Goal: Check status: Check status

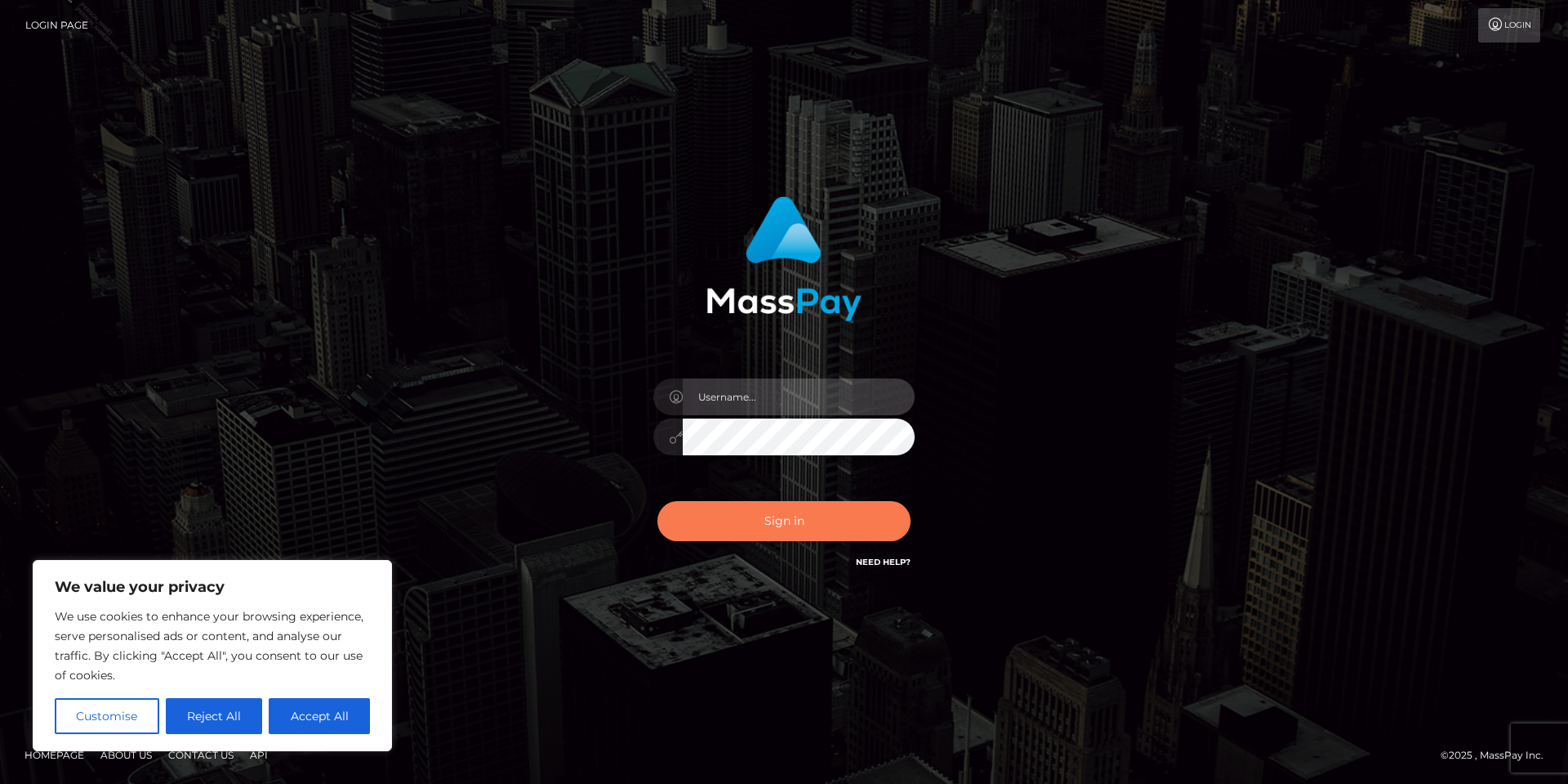
type input "[PERSON_NAME].Silversocial"
click at [780, 512] on button "Sign in" at bounding box center [784, 521] width 253 height 40
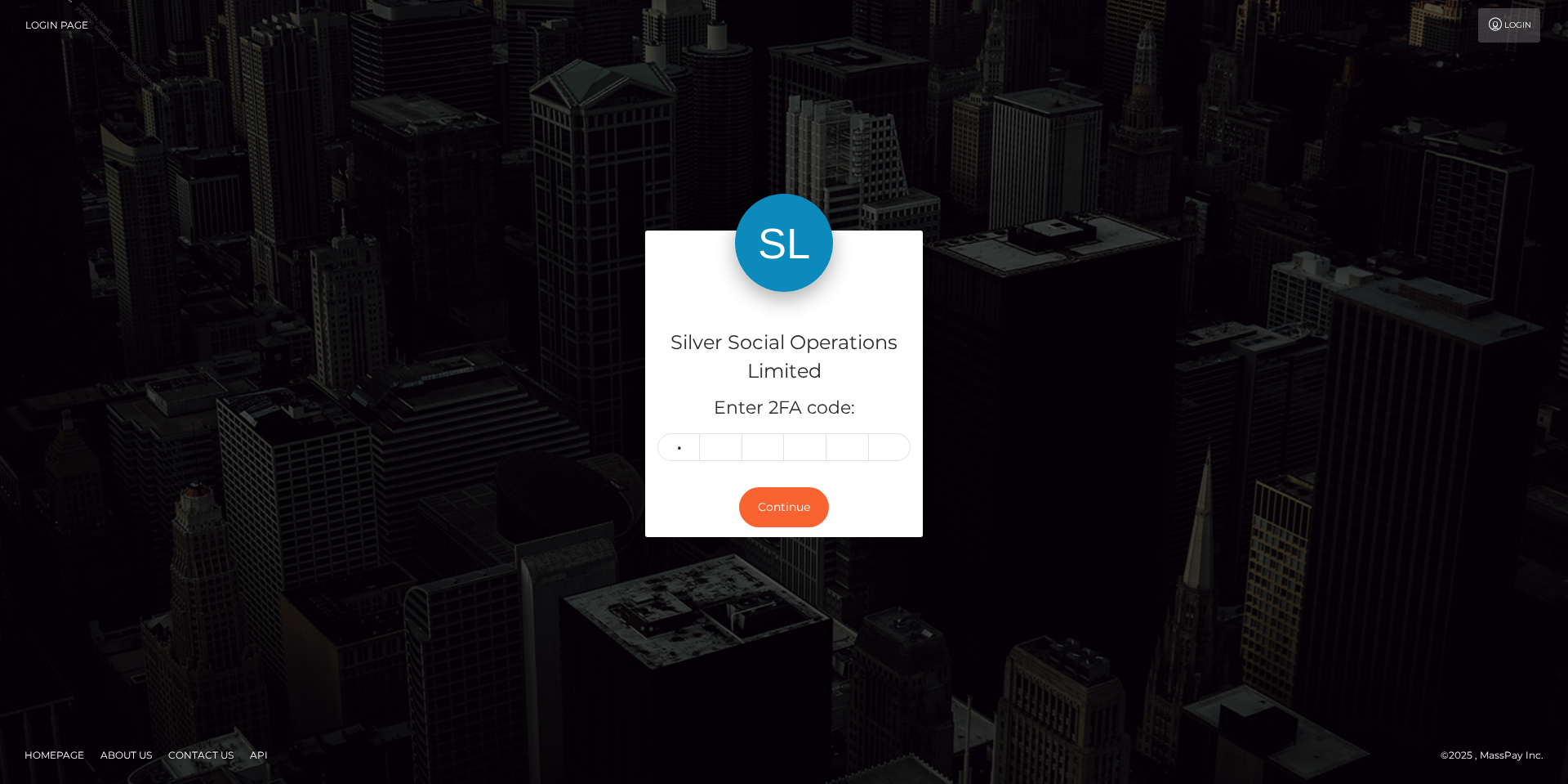
type input "6"
type input "3"
type input "1"
type input "0"
type input "2"
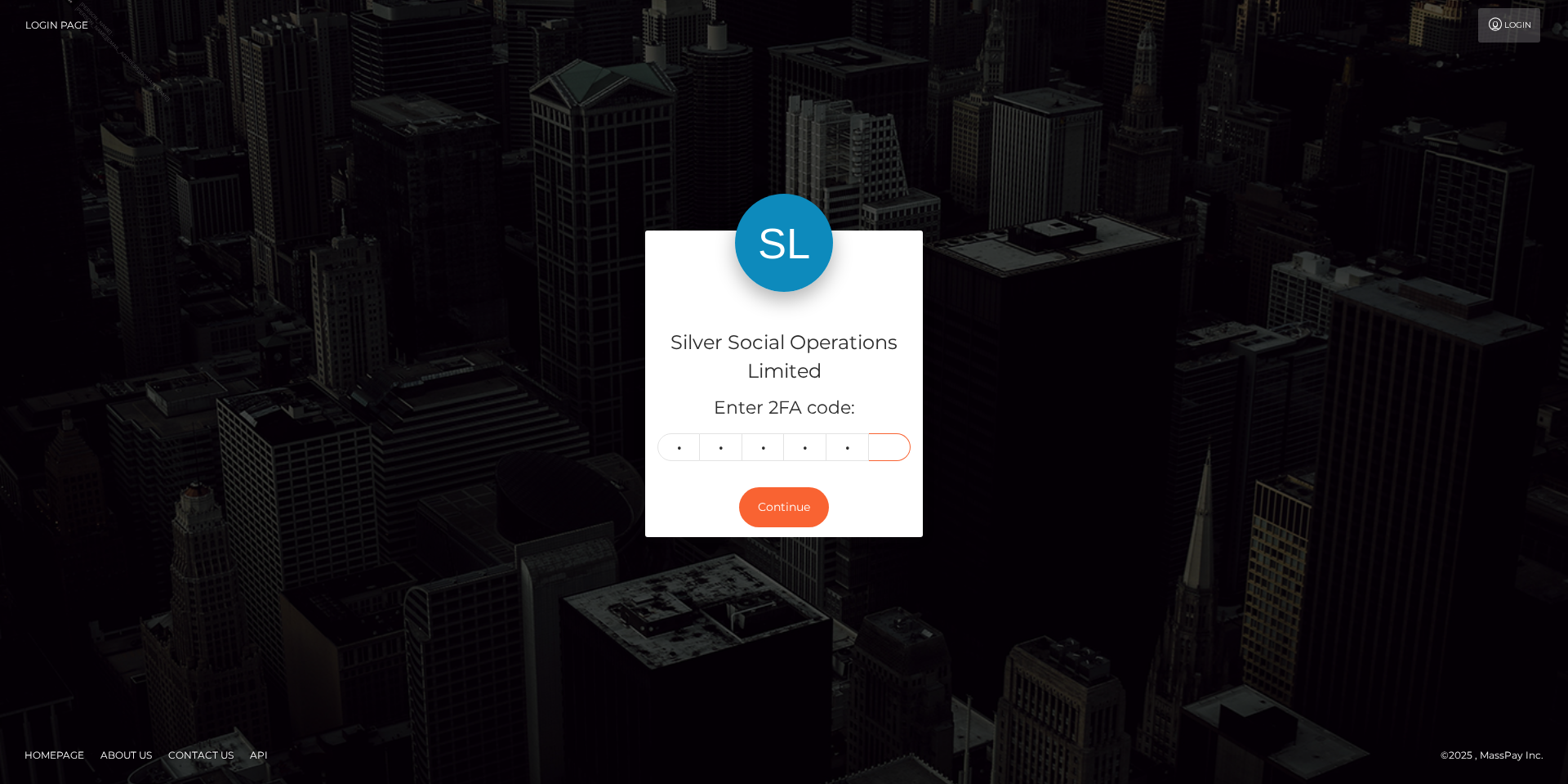
type input "6"
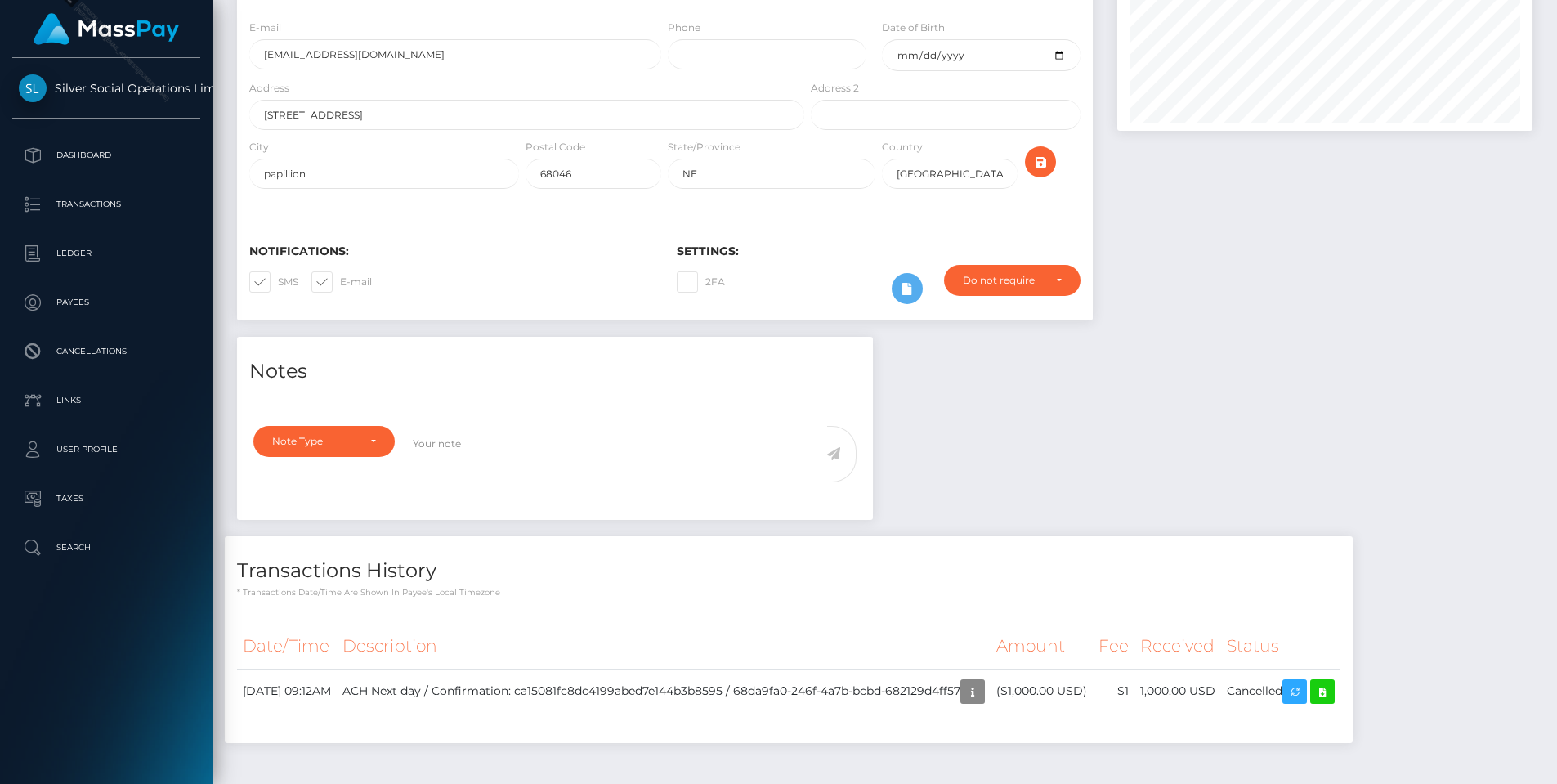
scroll to position [207, 0]
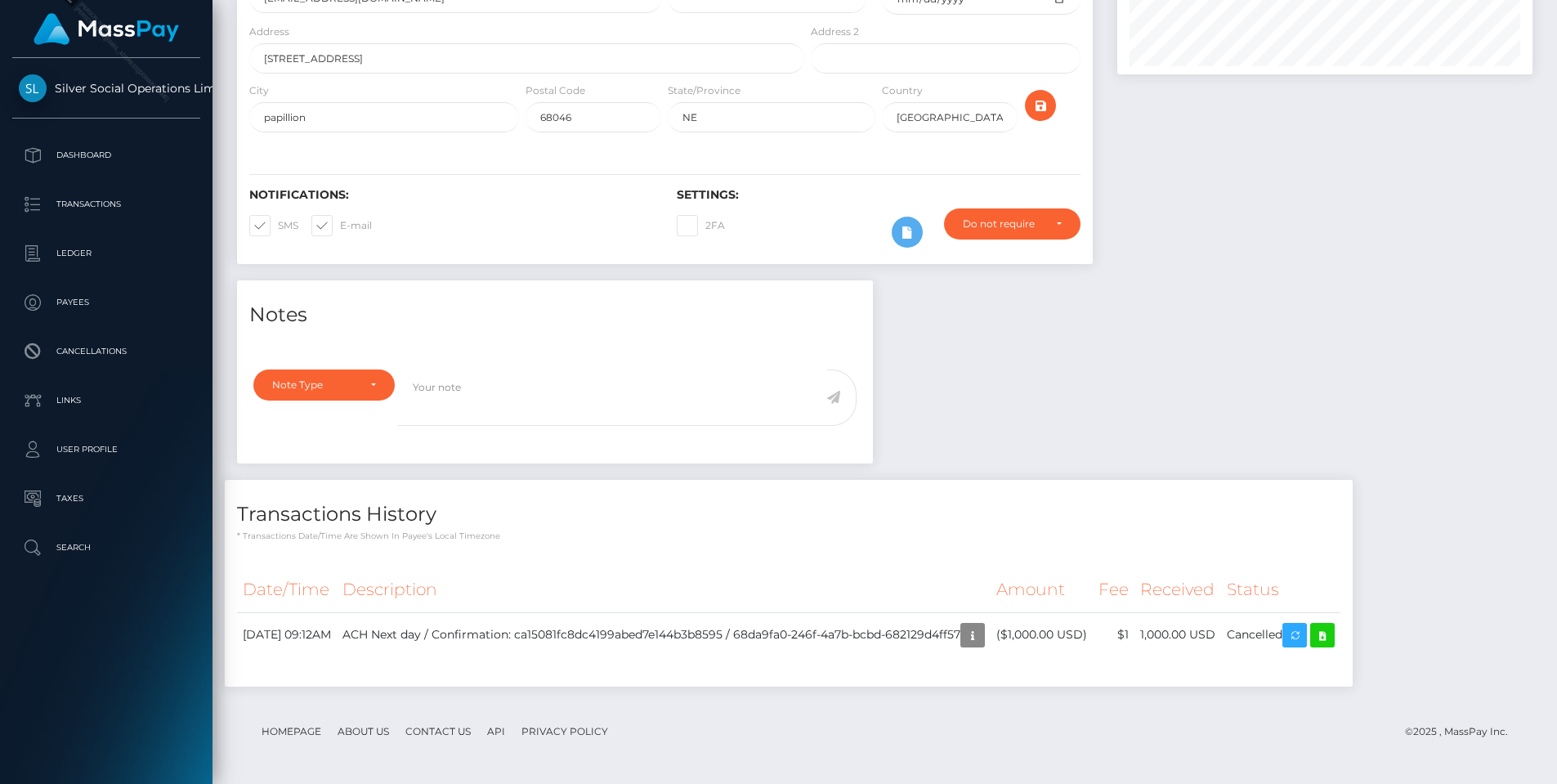
click at [1270, 410] on div "Notes Note Type Compliance Clear Compliance General Note Type" at bounding box center [884, 491] width 1320 height 422
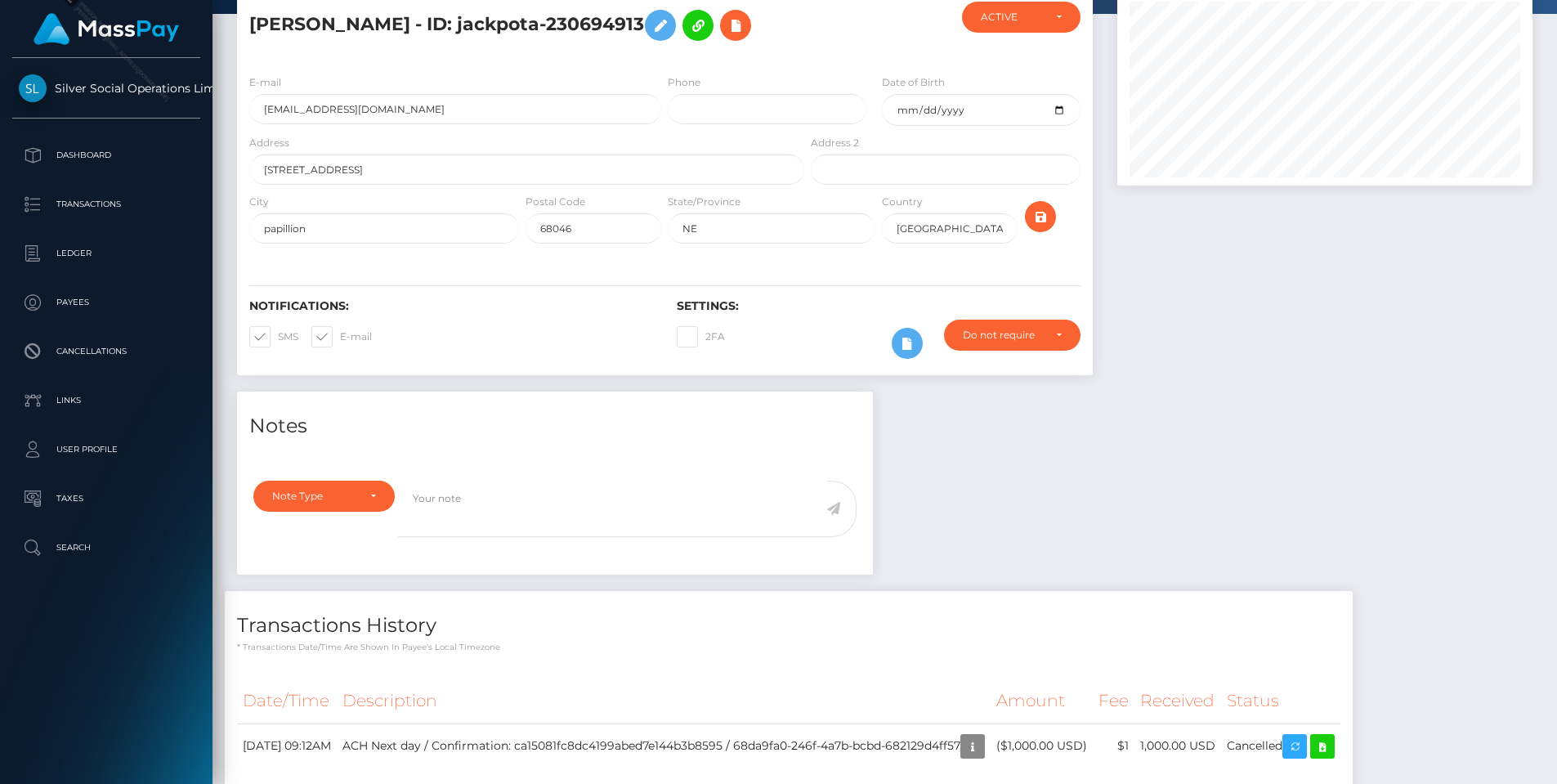
scroll to position [0, 0]
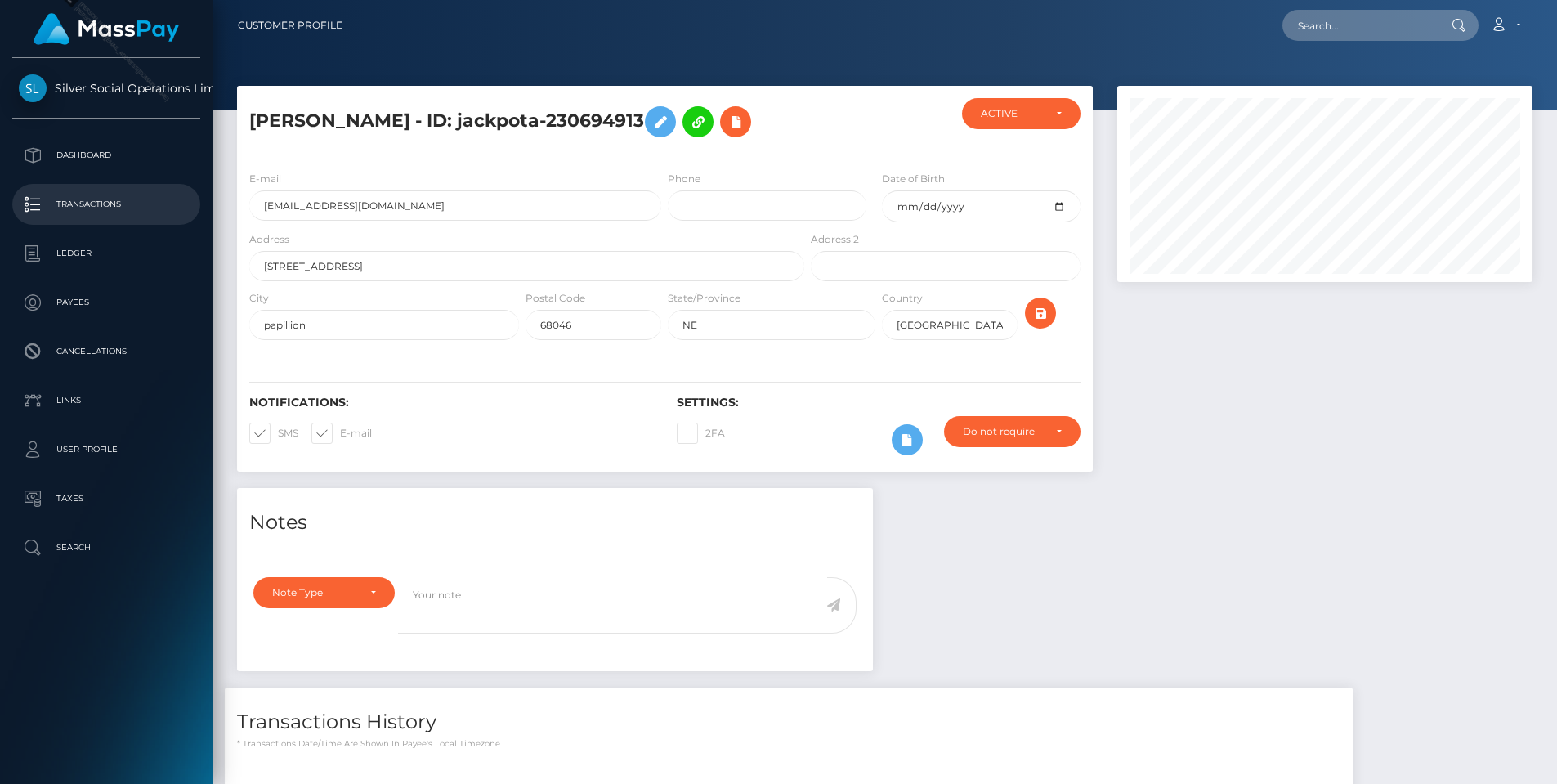
click at [77, 216] on p "Transactions" at bounding box center [106, 204] width 175 height 25
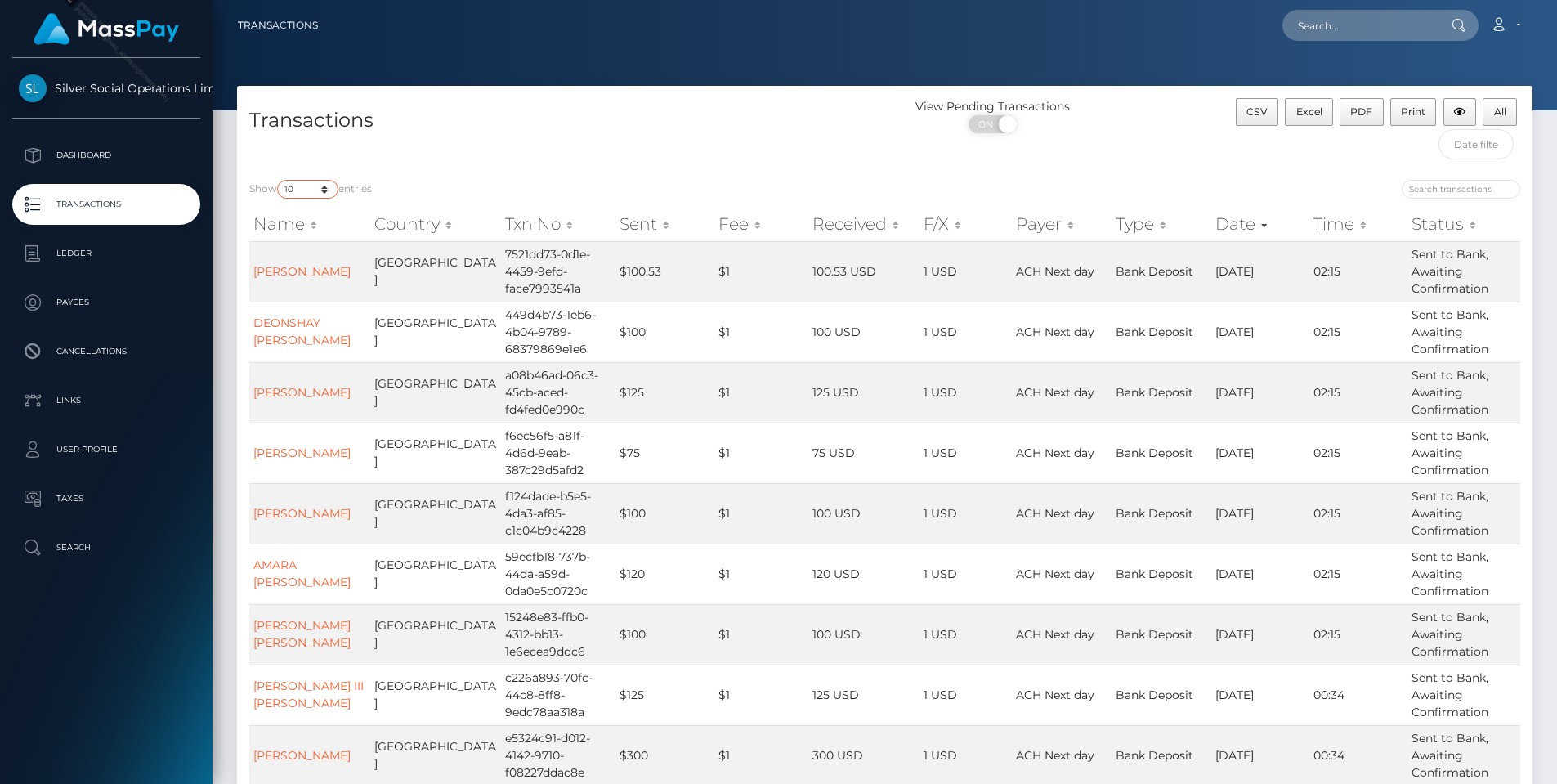
select select "3500"
click at [279, 180] on select "10 25 50 100 250 500 1,000 3,500" at bounding box center [307, 189] width 61 height 19
click at [1443, 191] on input "search" at bounding box center [1461, 189] width 119 height 19
paste input "310589"
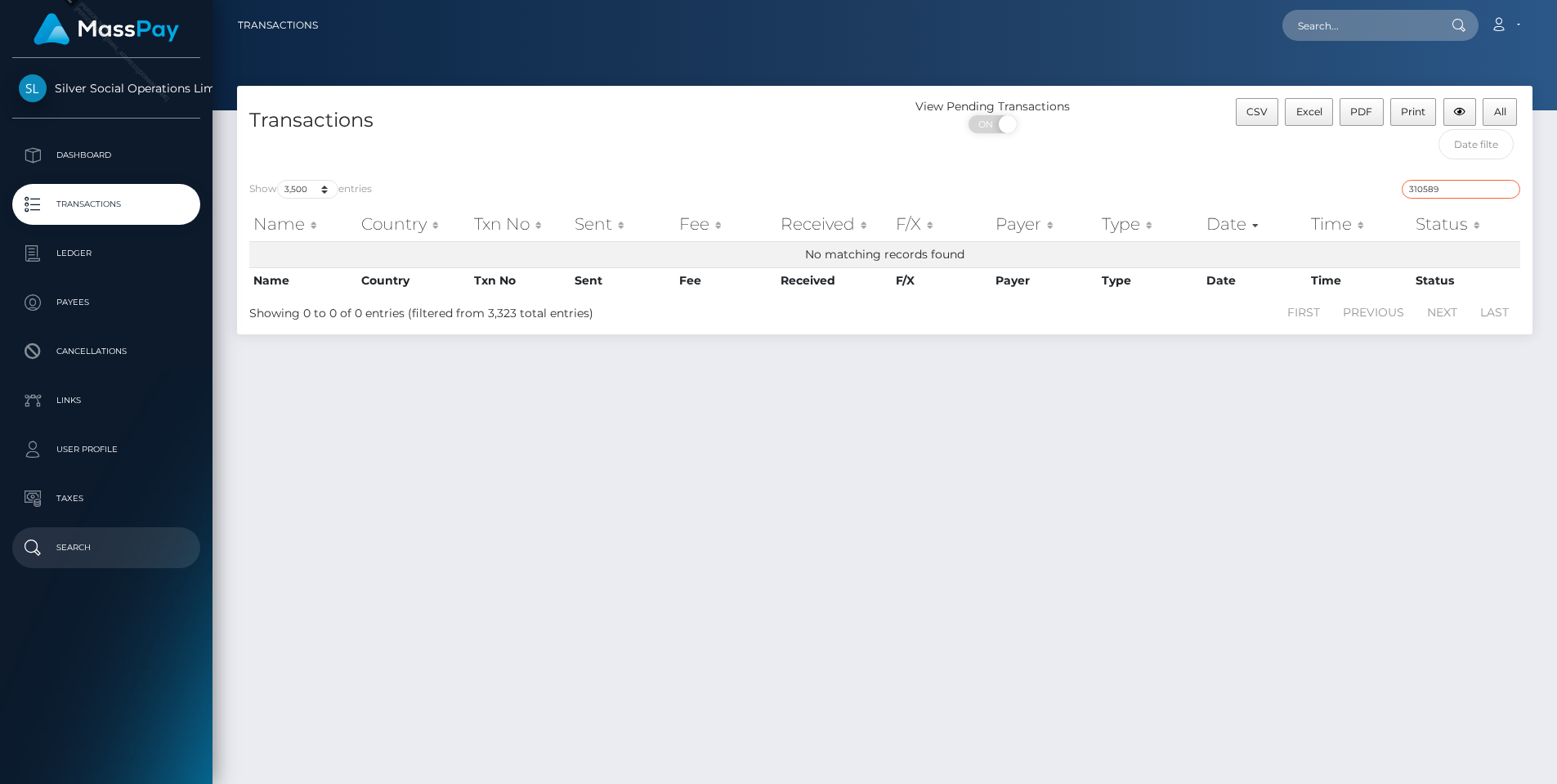
type input "310589"
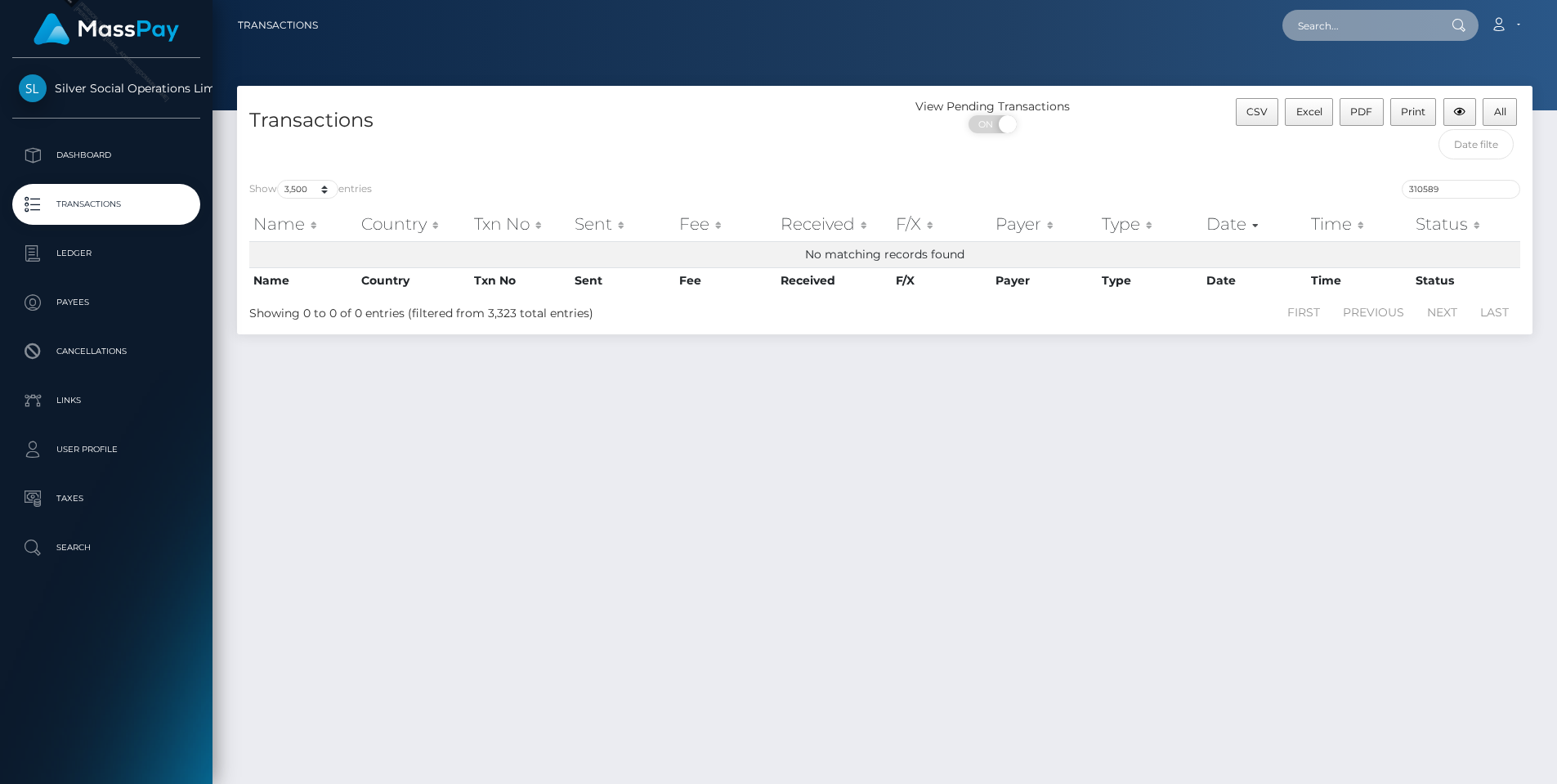
click at [1319, 12] on input "text" at bounding box center [1359, 25] width 154 height 31
paste input "230694913"
type input "230694913"
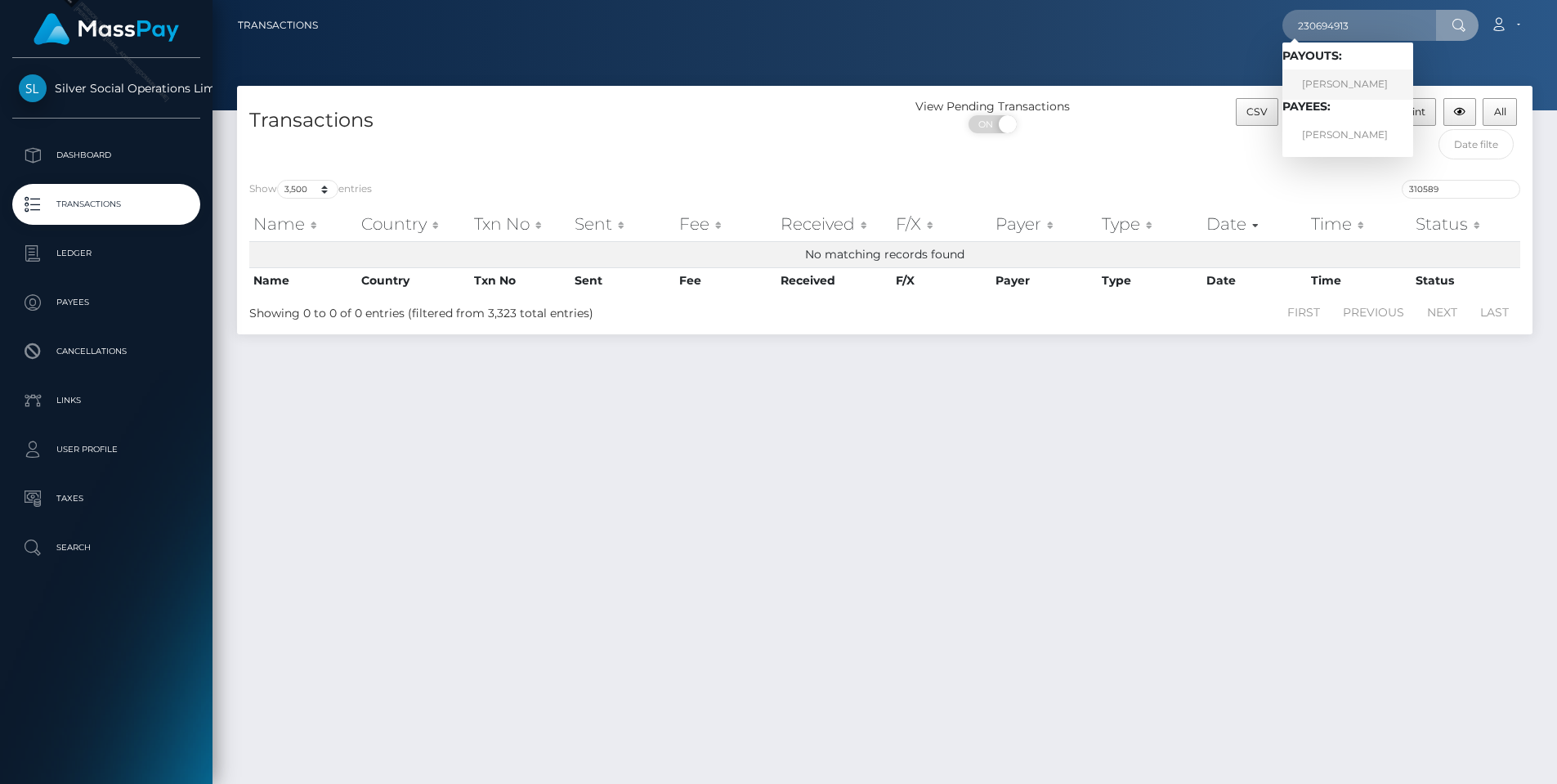
click at [1301, 73] on link "TYLER M PRICE" at bounding box center [1348, 84] width 131 height 30
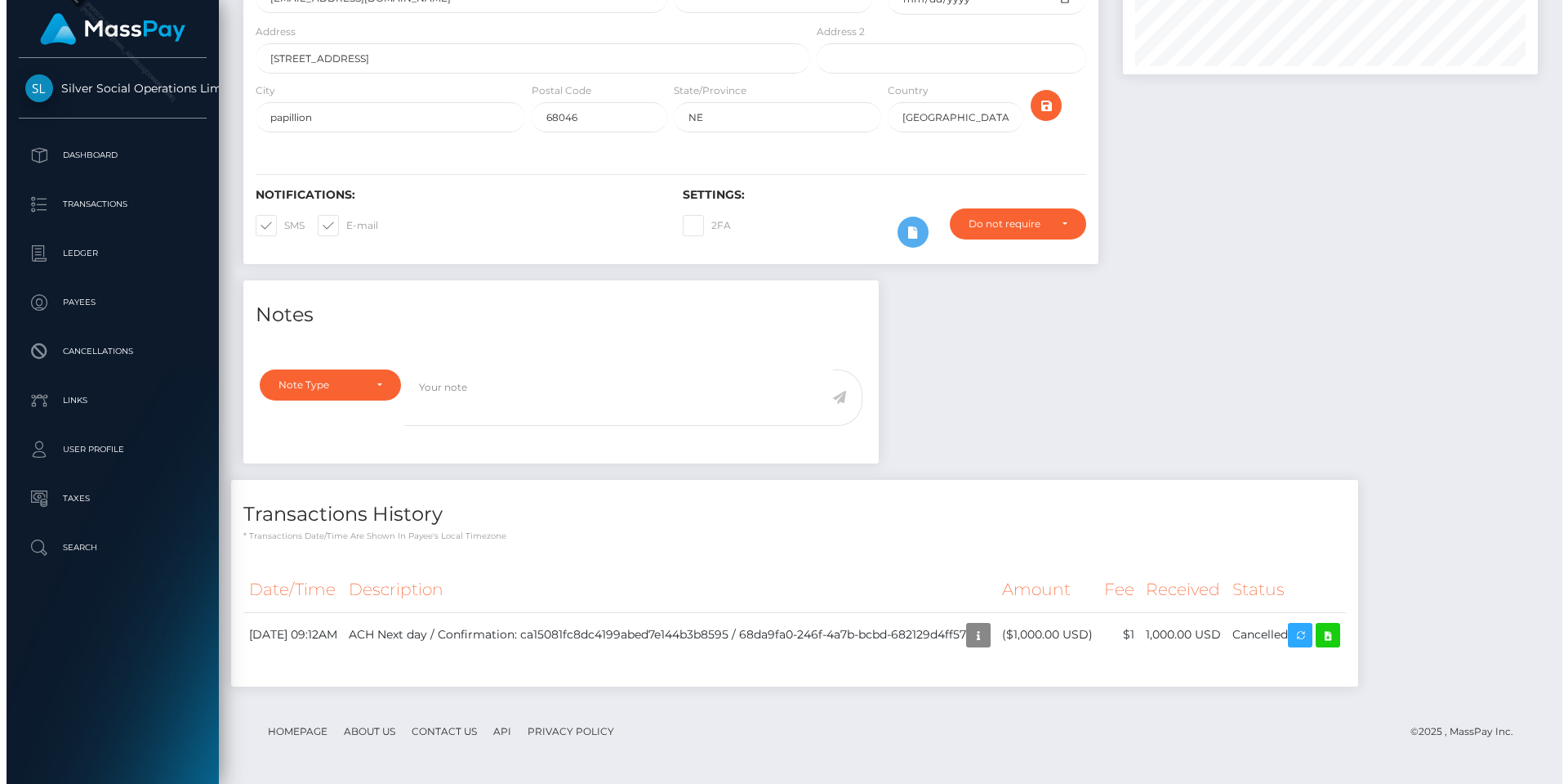
scroll to position [196, 416]
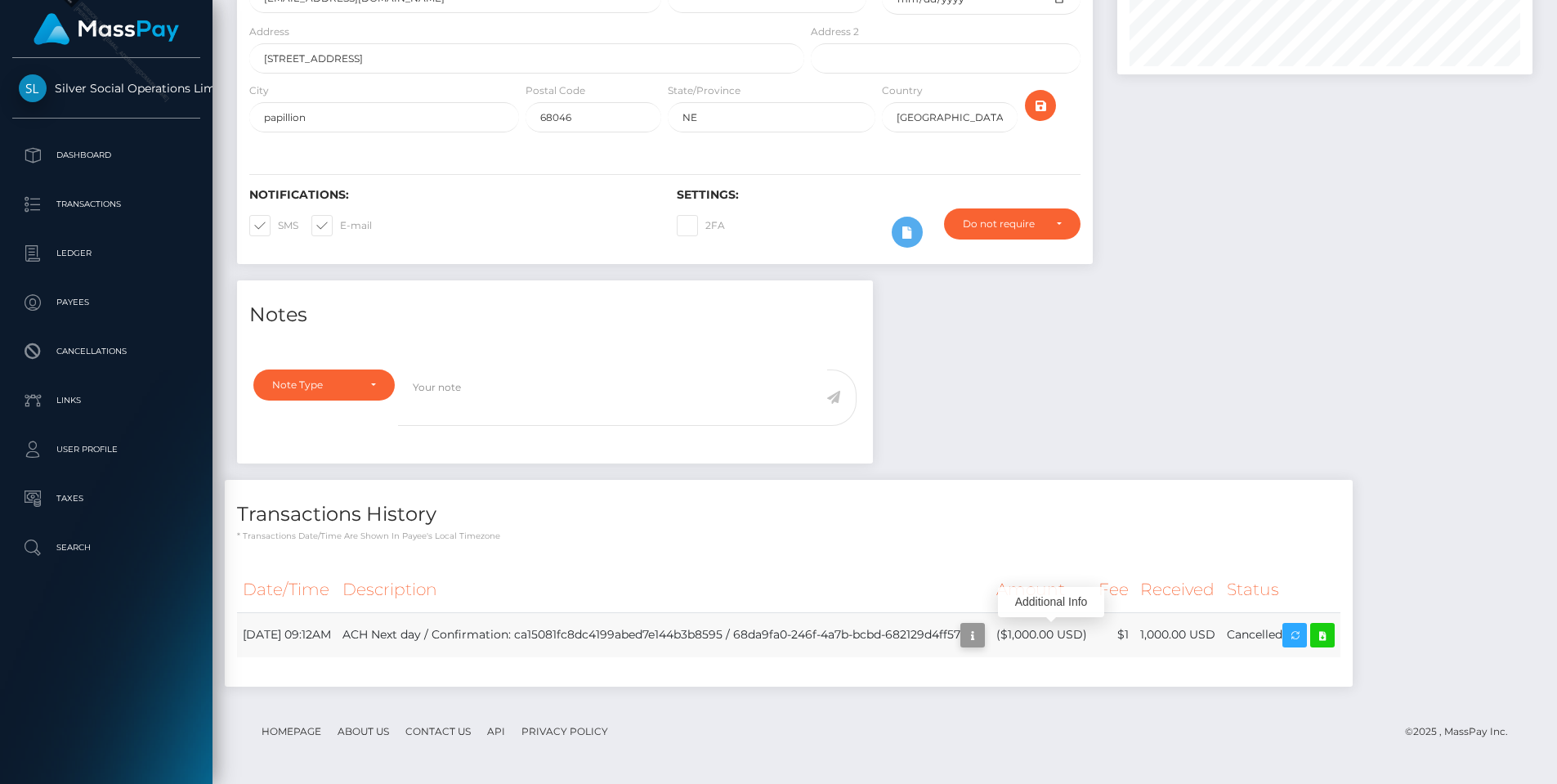
click at [983, 637] on icon "button" at bounding box center [972, 635] width 20 height 21
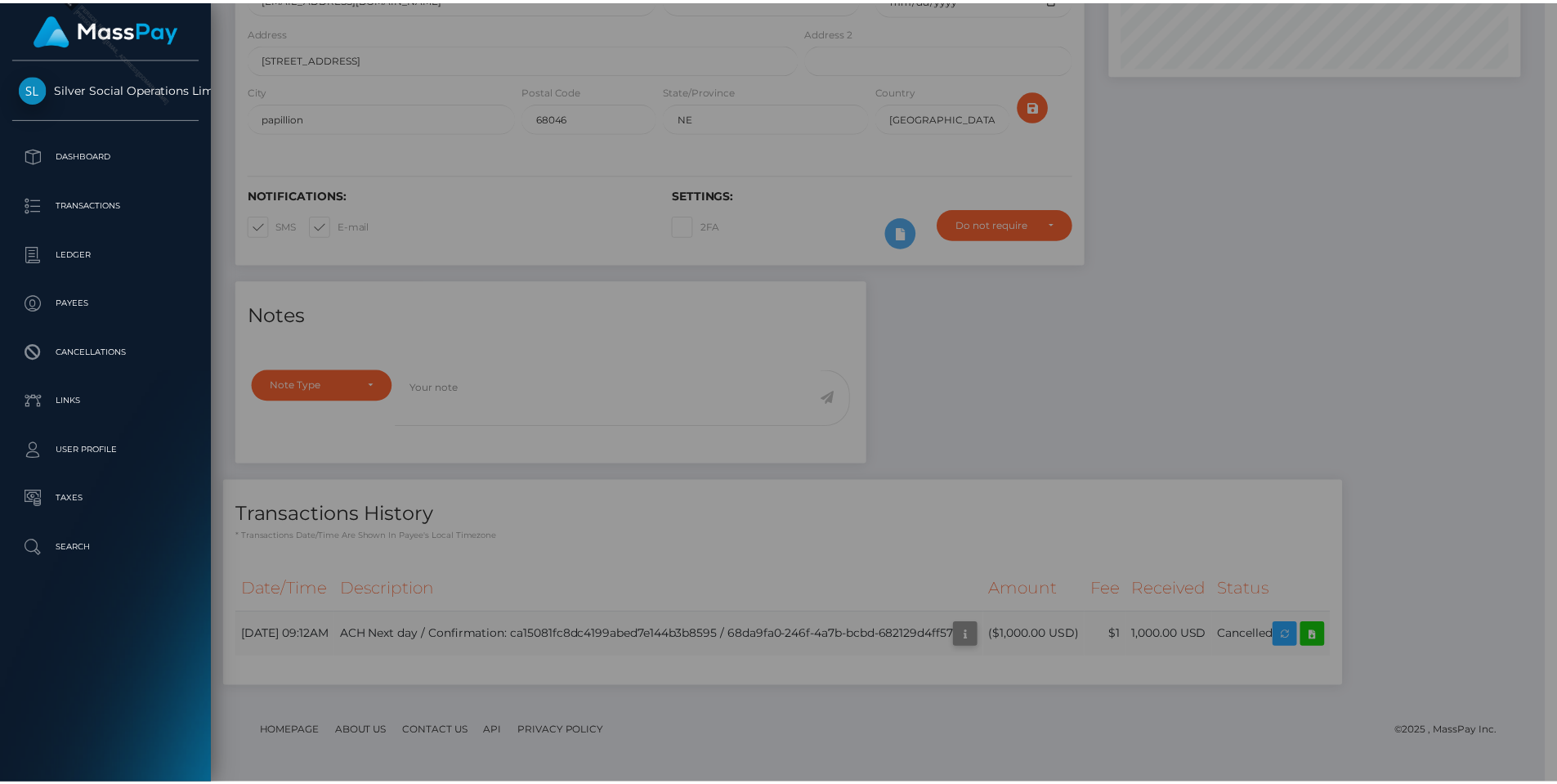
scroll to position [817042, 816915]
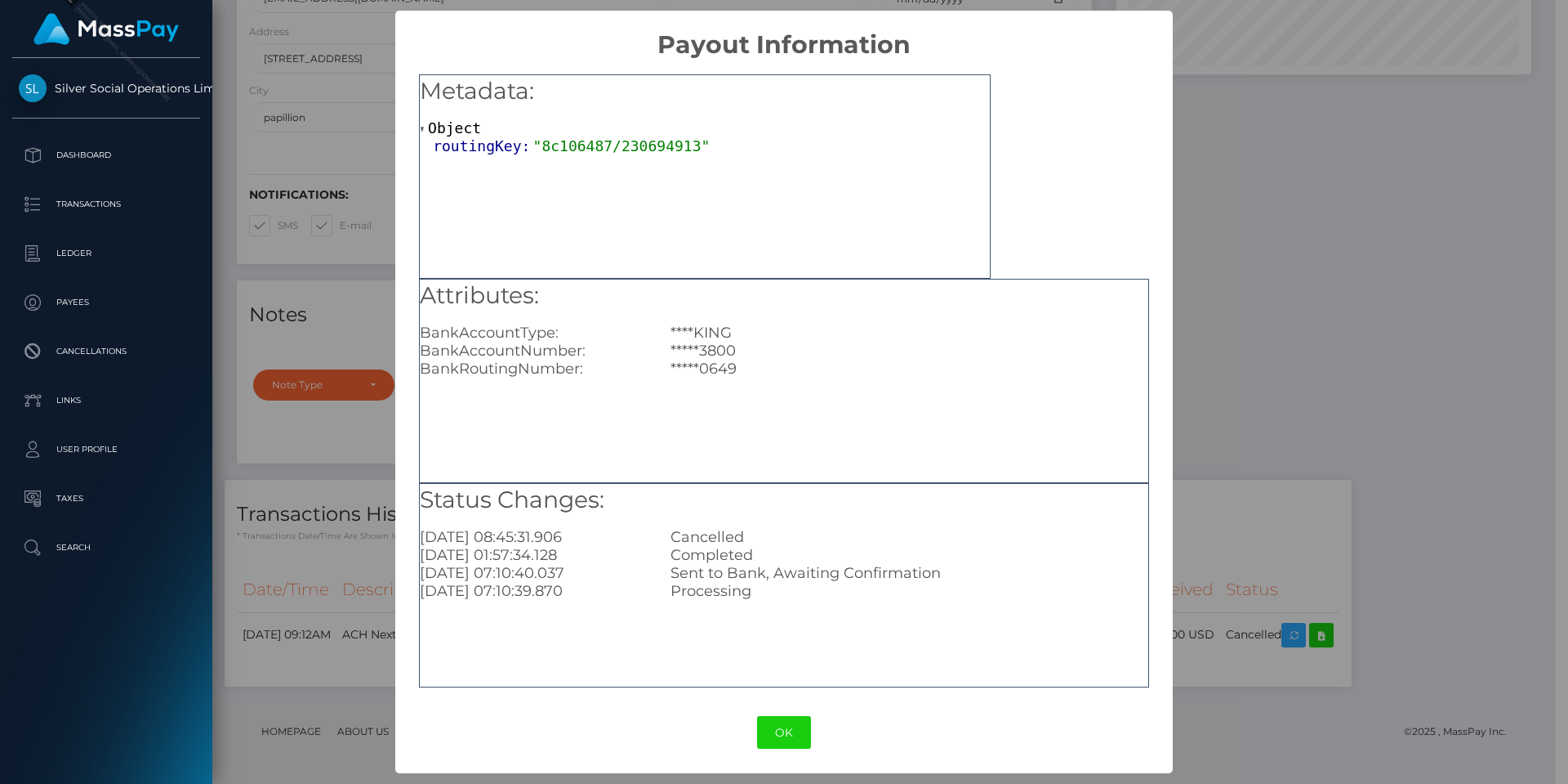
click at [1347, 339] on div "× Payout Information Metadata: Object routingKey: "8c106487/230694913" Attribut…" at bounding box center [784, 392] width 1568 height 784
